Goal: Find specific page/section: Find specific page/section

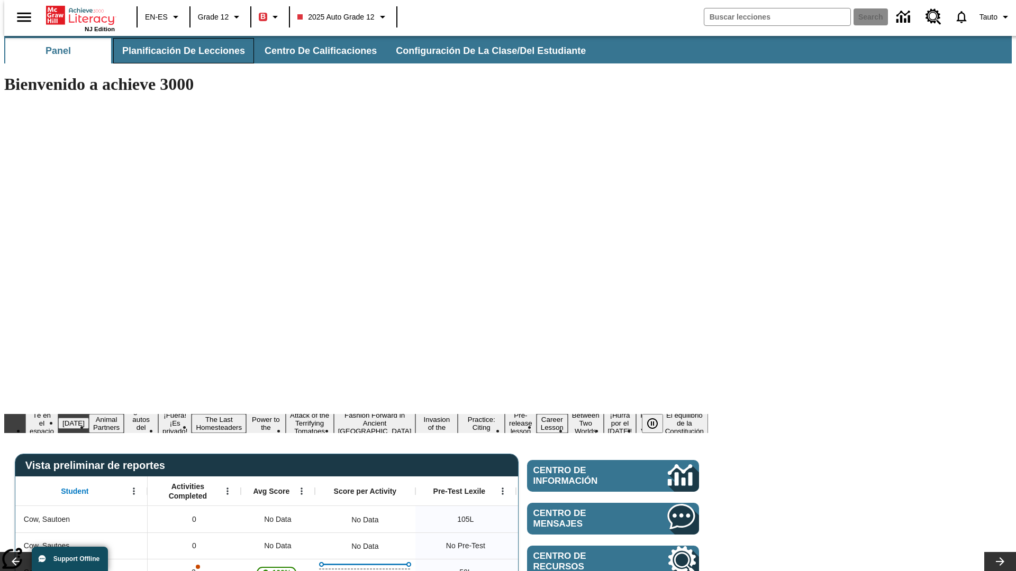
click at [177, 51] on span "Planificación de lecciones" at bounding box center [183, 51] width 123 height 12
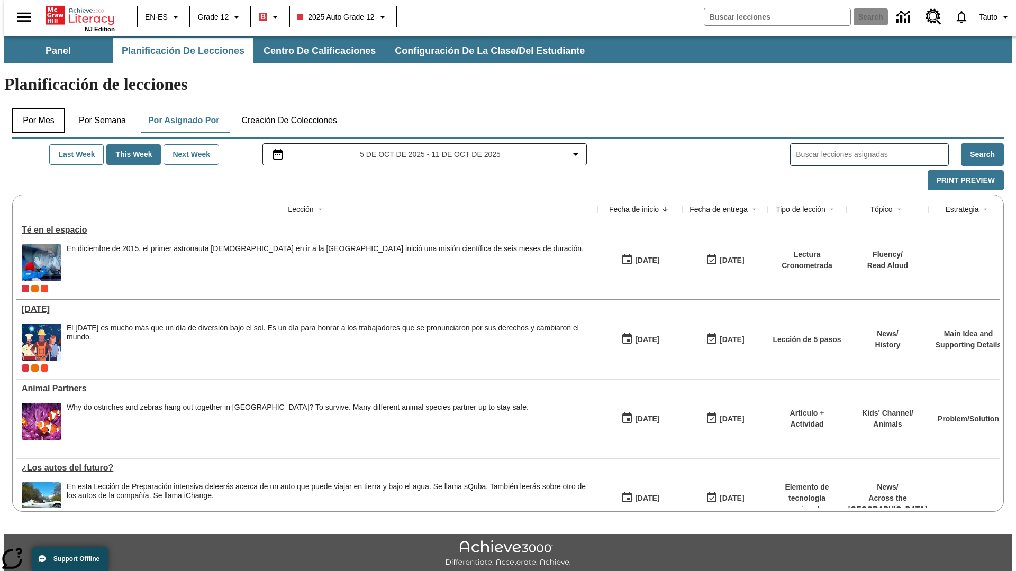
click at [34, 108] on button "Por mes" at bounding box center [38, 120] width 53 height 25
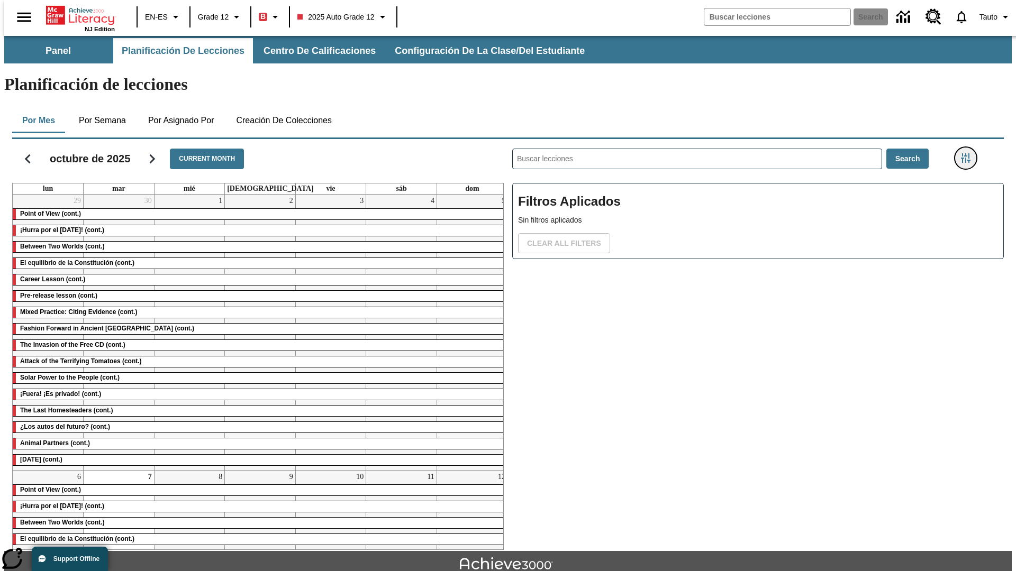
click at [969, 153] on icon "Menú lateral de filtros" at bounding box center [966, 158] width 10 height 10
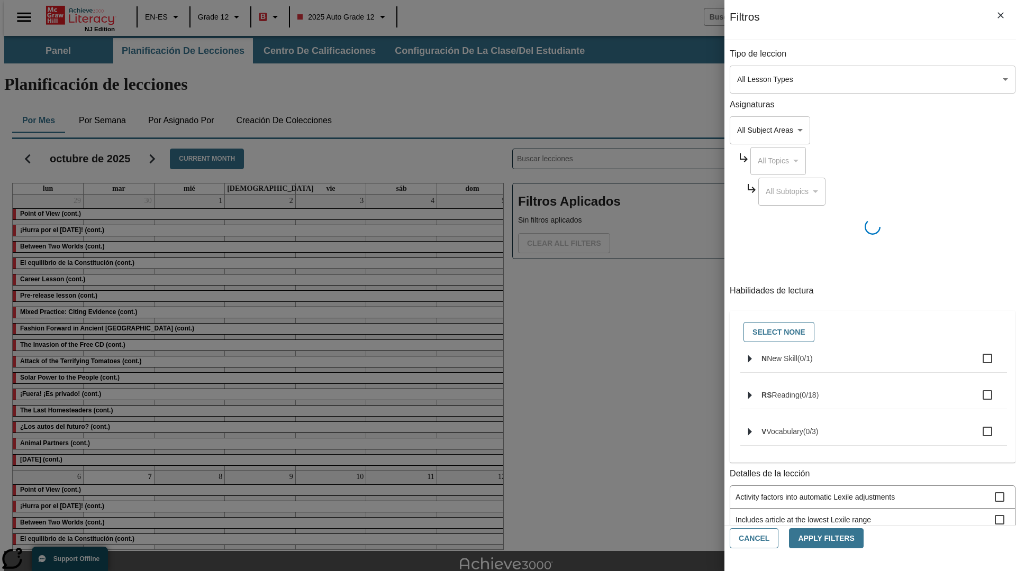
click at [762, 79] on body "Saltar al contenido principal NJ Edition EN-ES Grade 12 B 2025 Auto Grade 12 Se…" at bounding box center [507, 328] width 1007 height 584
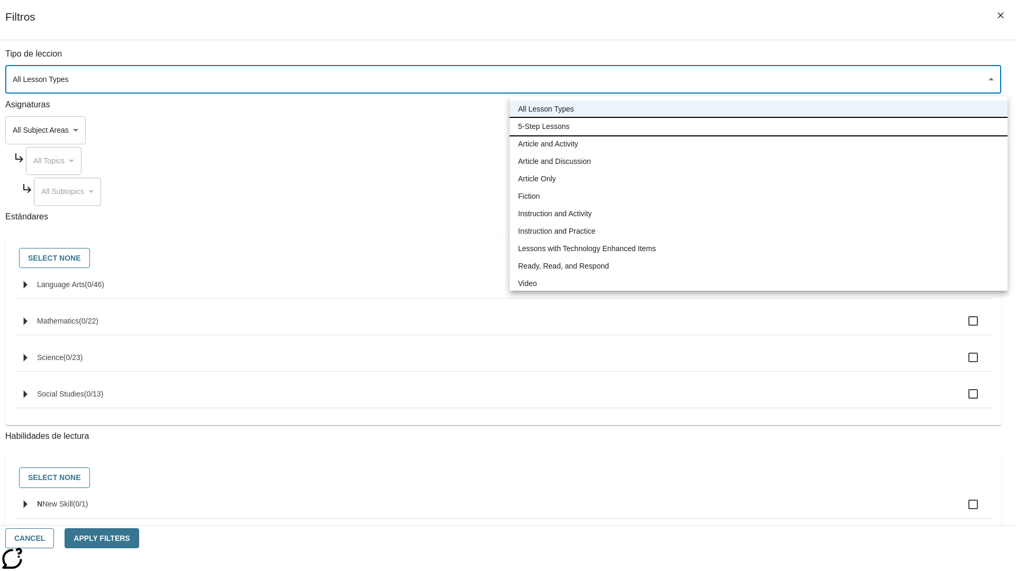
click at [758, 126] on li "5-Step Lessons" at bounding box center [758, 126] width 498 height 17
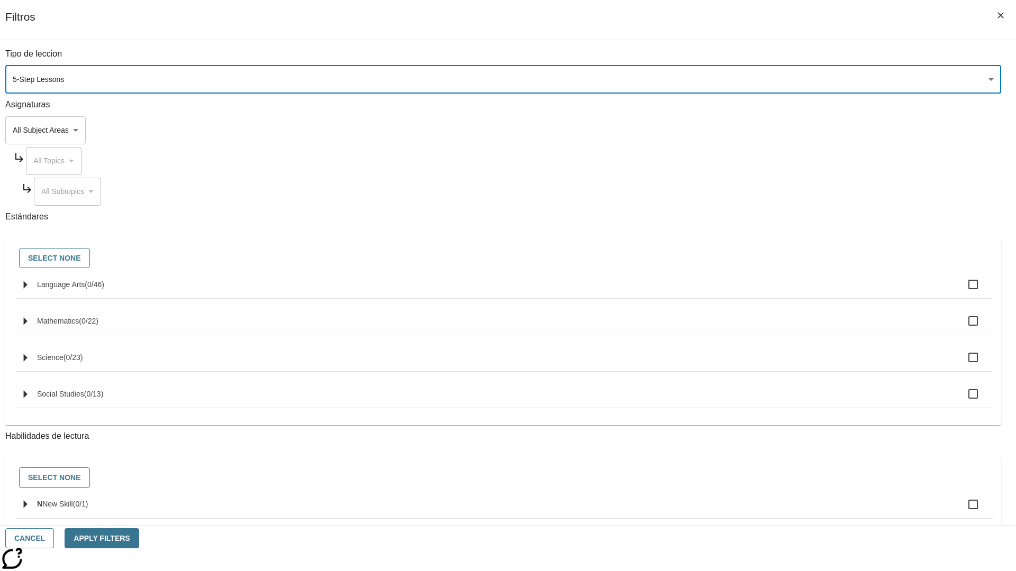
type input "1"
click at [54, 539] on button "Cancel" at bounding box center [29, 539] width 49 height 21
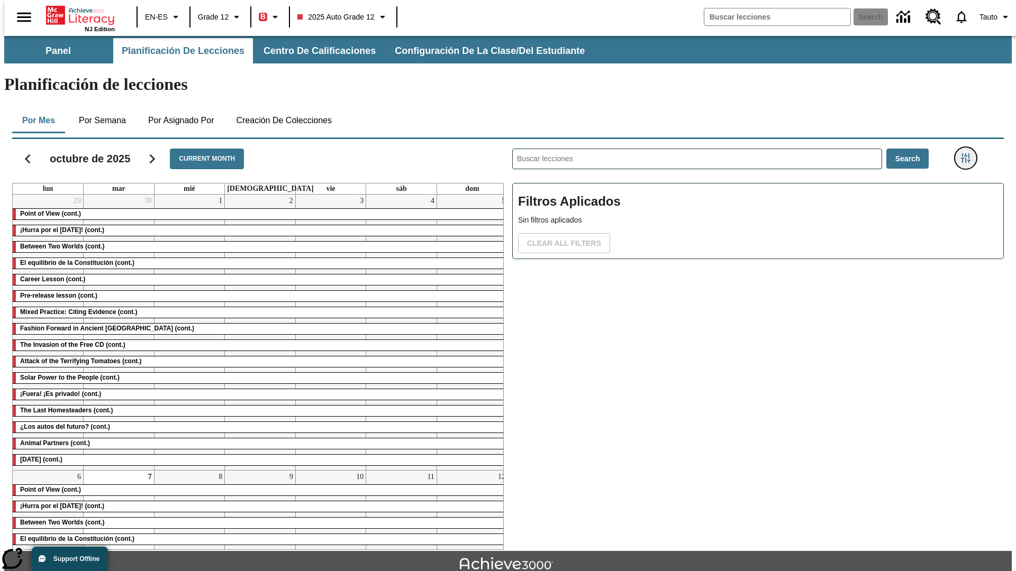
click at [969, 153] on icon "Menú lateral de filtros" at bounding box center [966, 158] width 10 height 10
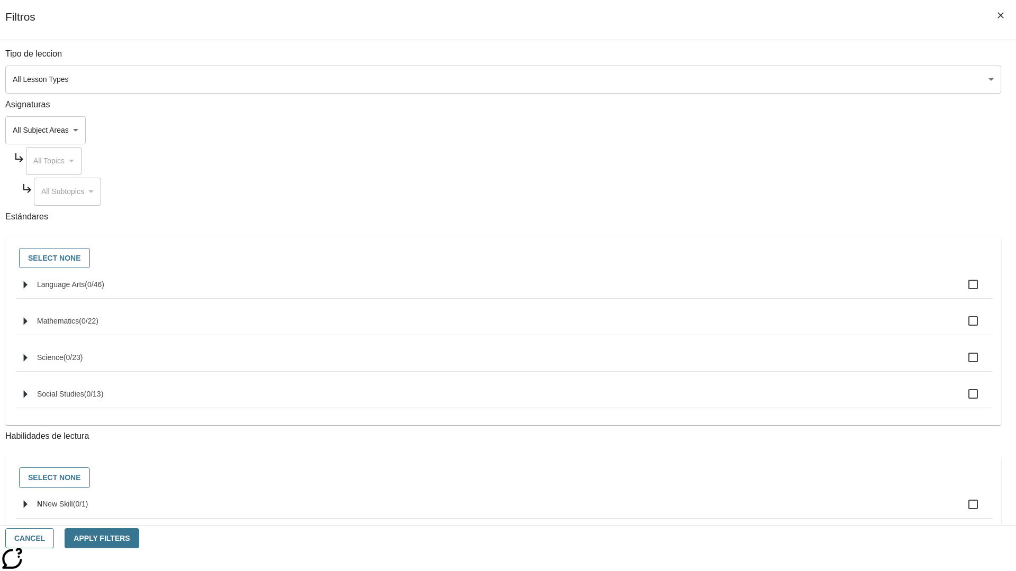
click at [762, 79] on body "Saltar al contenido principal NJ Edition EN-ES Grade 12 B 2025 Auto Grade 12 Se…" at bounding box center [507, 328] width 1007 height 584
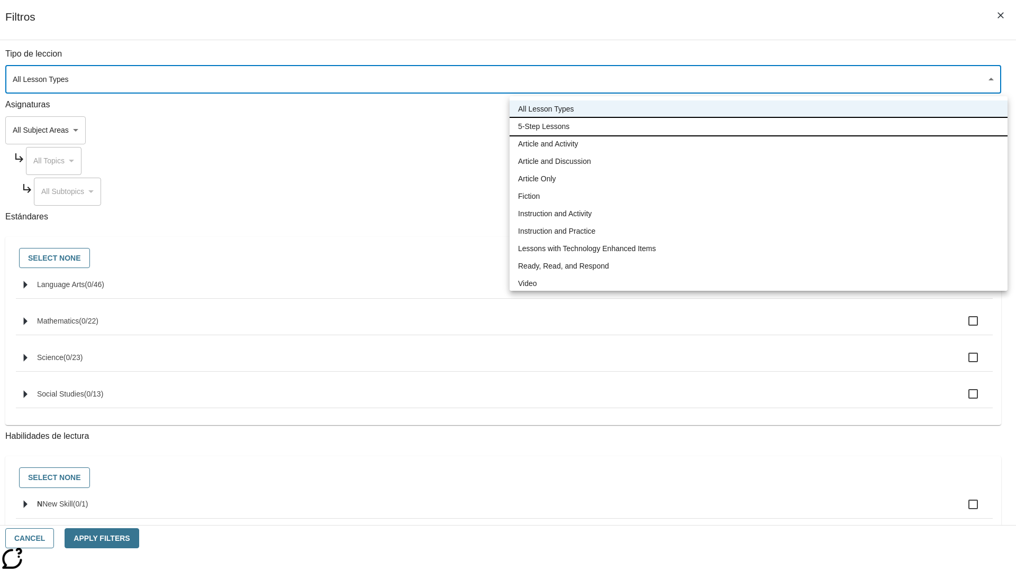
click at [758, 126] on li "5-Step Lessons" at bounding box center [758, 126] width 498 height 17
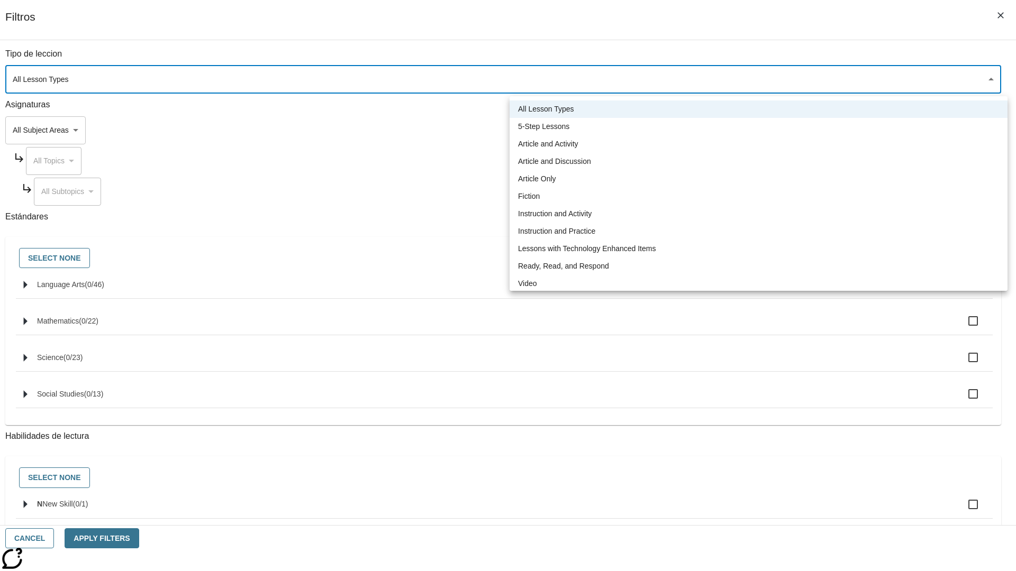
type input "1"
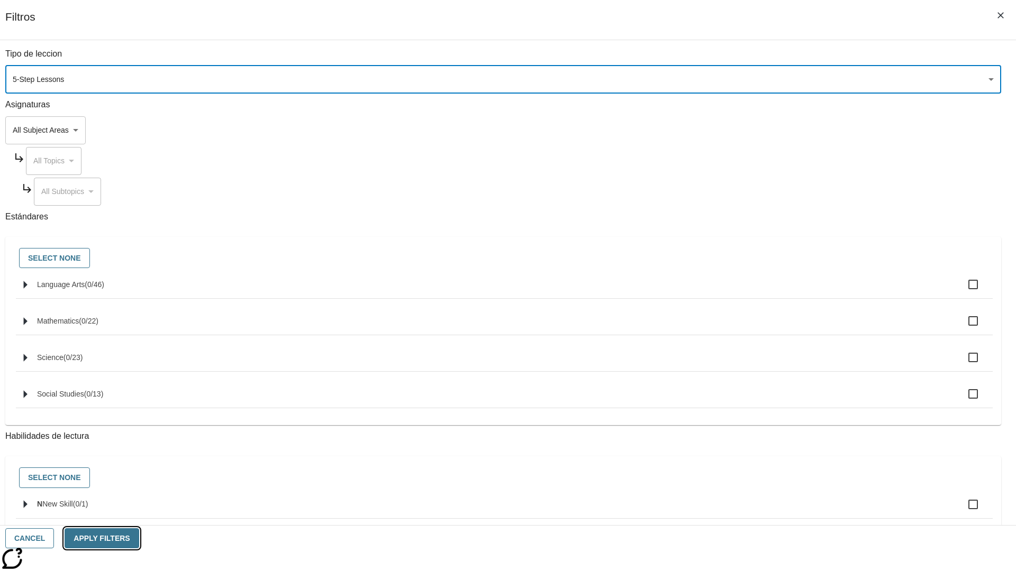
click at [139, 539] on button "Apply Filters" at bounding box center [102, 539] width 74 height 21
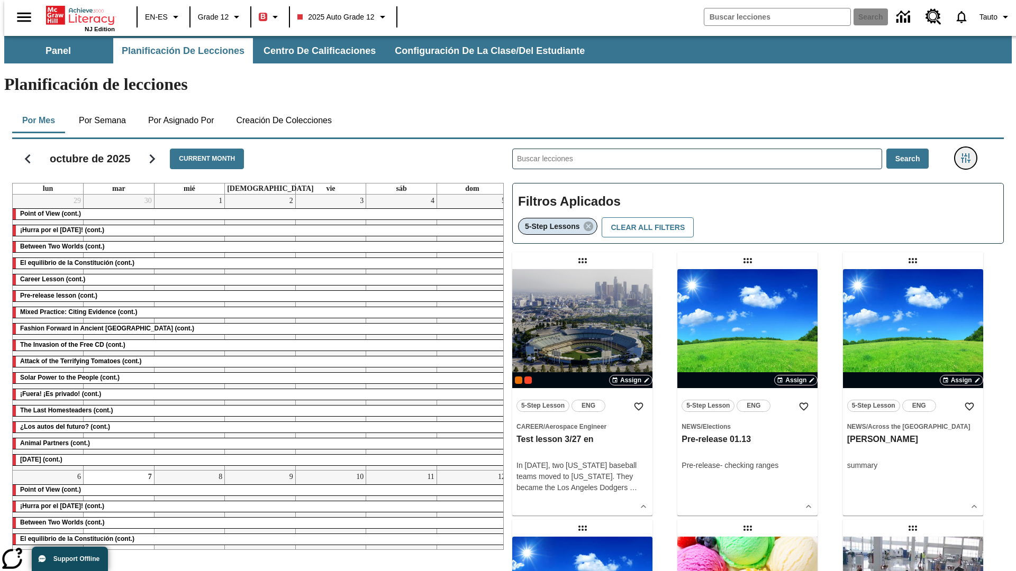
click at [969, 153] on icon "Menú lateral de filtros" at bounding box center [966, 158] width 10 height 10
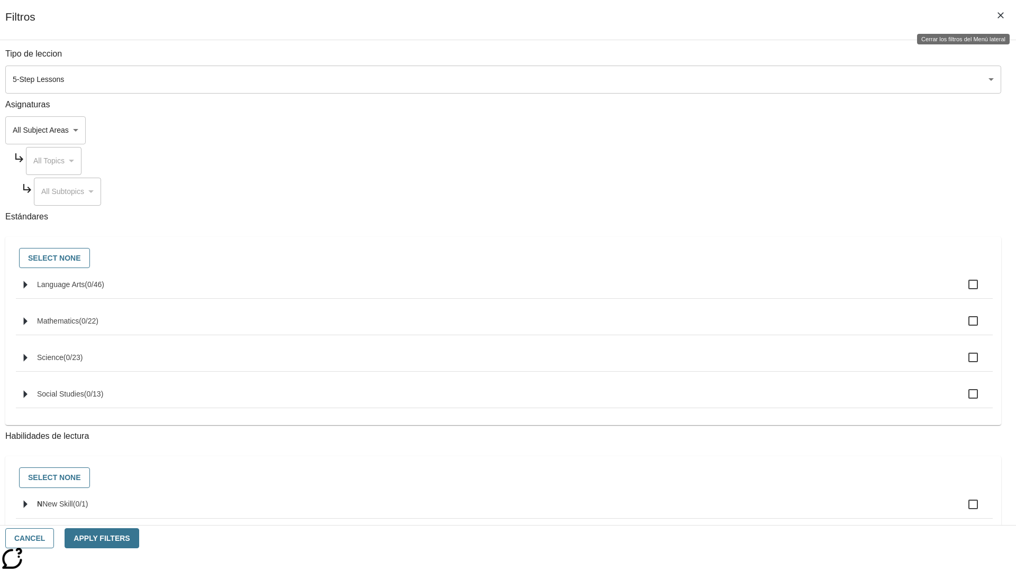
click at [1000, 15] on icon "Cerrar los filtros del Menú lateral" at bounding box center [1000, 15] width 6 height 6
click at [969, 153] on icon "Menú lateral de filtros" at bounding box center [966, 158] width 10 height 10
